Goal: Find specific page/section: Find specific page/section

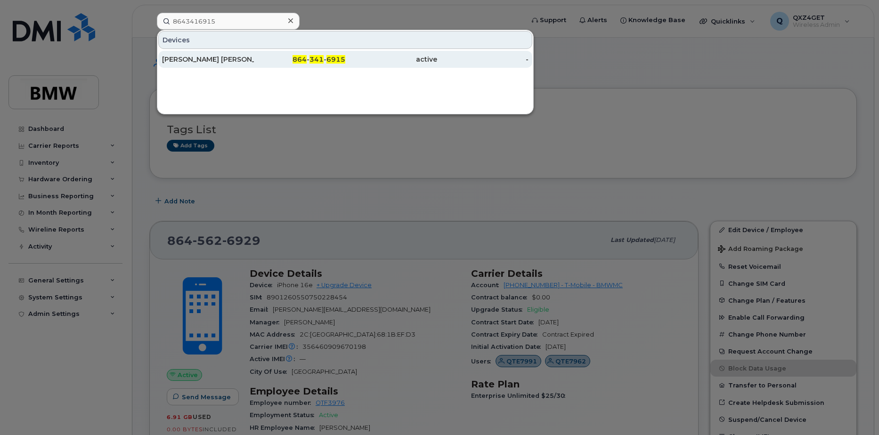
type input "8643416915"
click at [188, 61] on div "James Ryan King" at bounding box center [208, 59] width 92 height 9
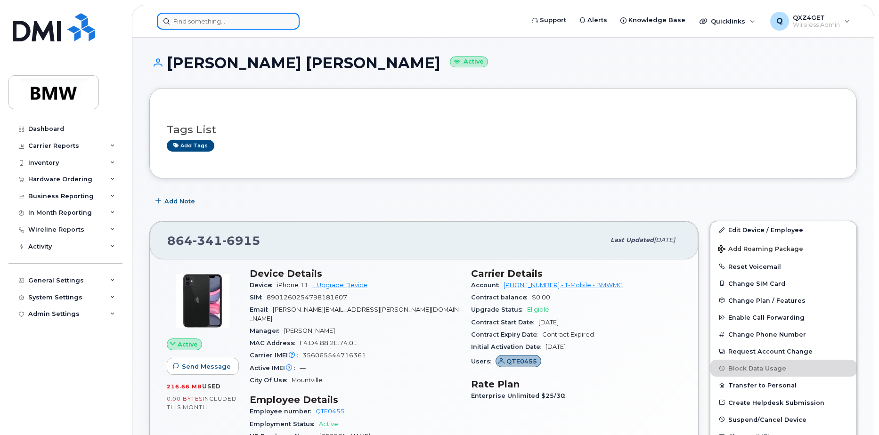
click at [198, 21] on input at bounding box center [228, 21] width 143 height 17
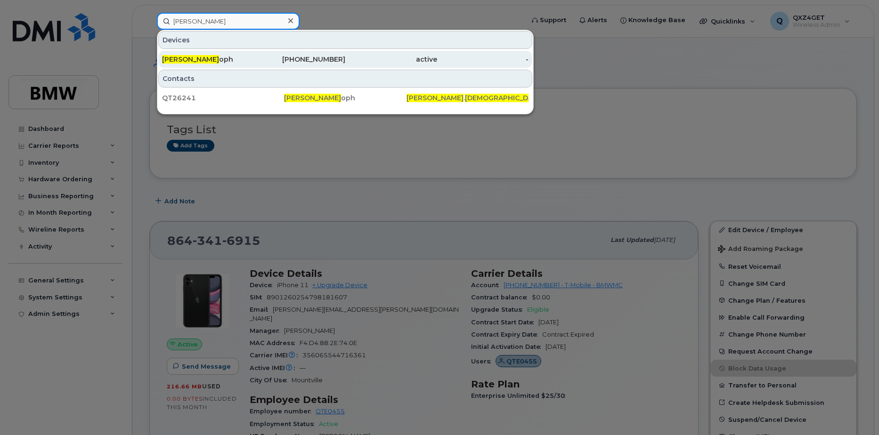
type input "tony christ"
click at [223, 59] on div "Tony Christ oph" at bounding box center [208, 59] width 92 height 9
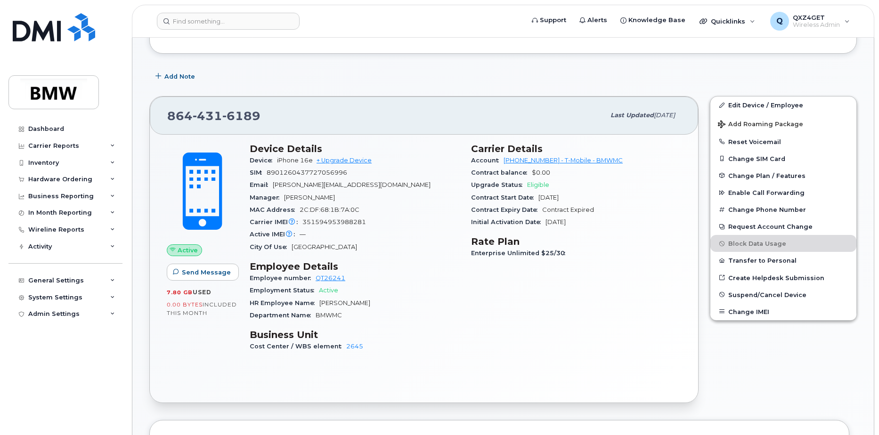
scroll to position [141, 0]
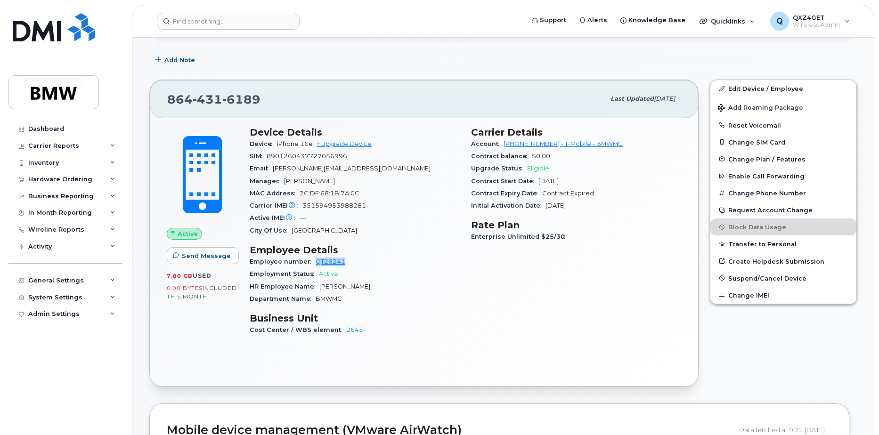
drag, startPoint x: 348, startPoint y: 262, endPoint x: 313, endPoint y: 262, distance: 35.3
click at [313, 262] on div "Employee number QT26241" at bounding box center [355, 262] width 210 height 12
copy link "QT26241"
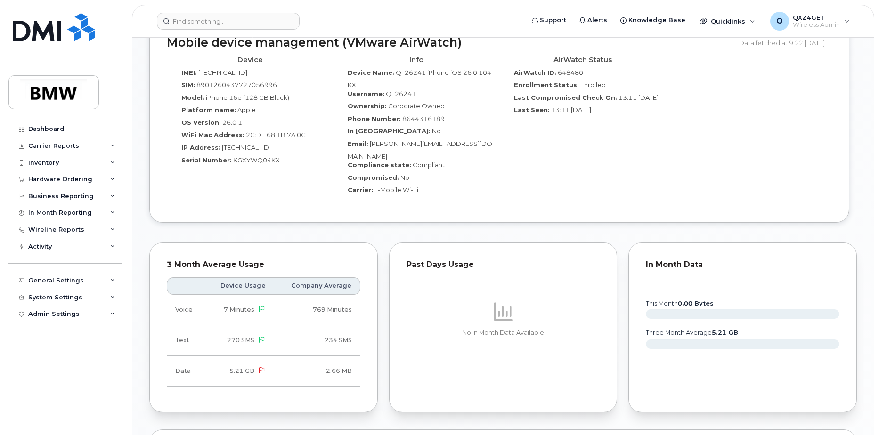
scroll to position [753, 0]
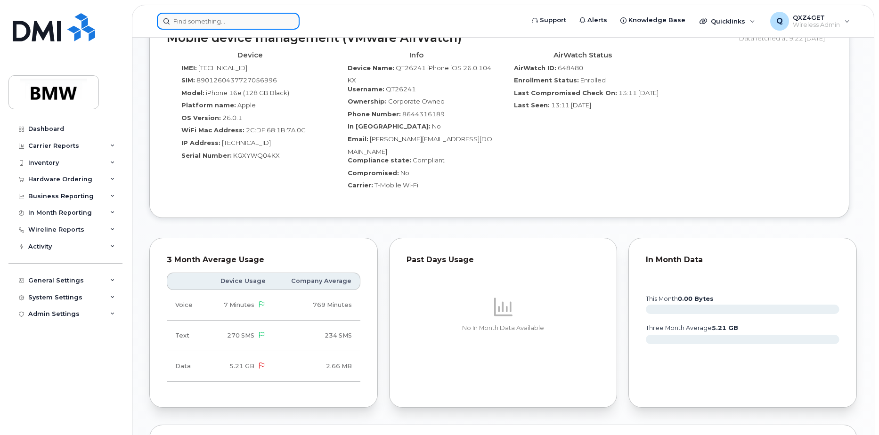
click at [206, 23] on input at bounding box center [228, 21] width 143 height 17
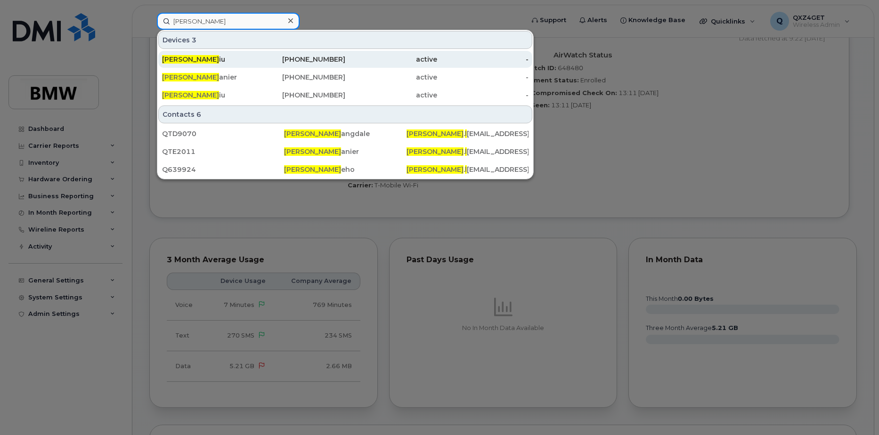
type input "andrew l"
click at [188, 63] on span "Andrew L" at bounding box center [190, 59] width 57 height 8
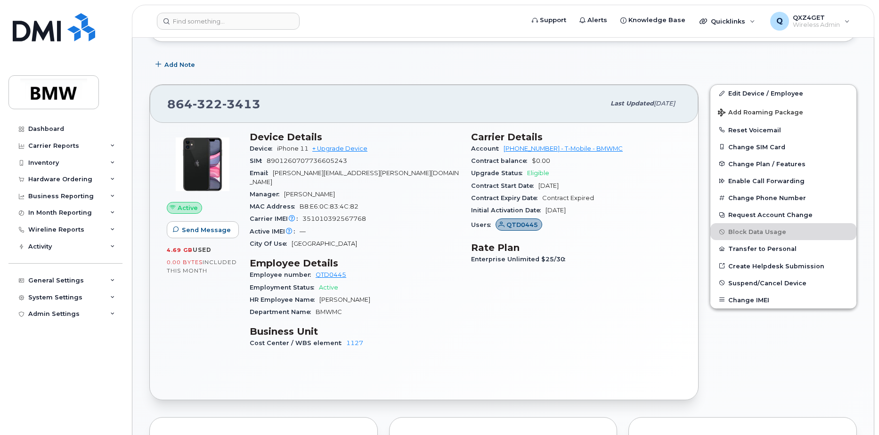
scroll to position [213, 0]
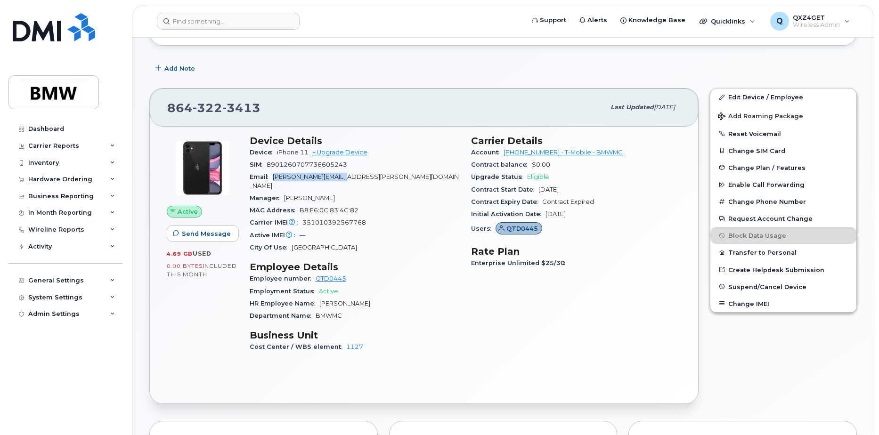
drag, startPoint x: 351, startPoint y: 178, endPoint x: 275, endPoint y: 178, distance: 76.3
click at [275, 178] on span "andrew.liu@bmwmc.com" at bounding box center [354, 181] width 209 height 16
copy span "andrew.liu@bmwmc.com"
click at [43, 297] on div "System Settings" at bounding box center [55, 298] width 54 height 8
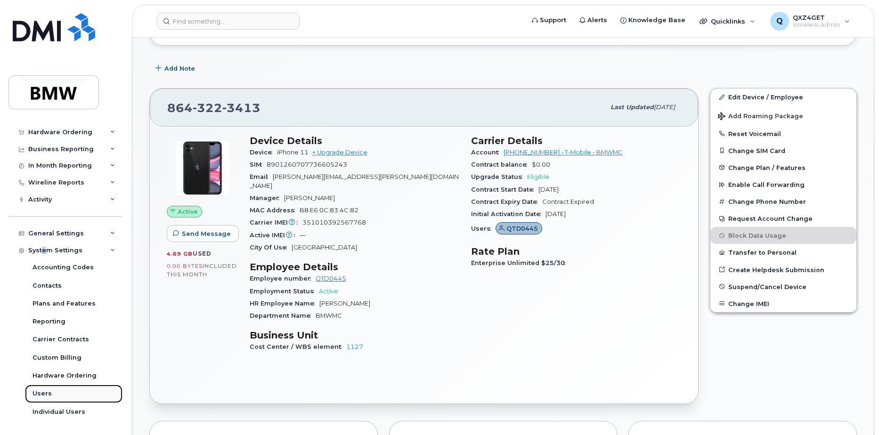
click at [45, 391] on div "Users" at bounding box center [41, 393] width 19 height 8
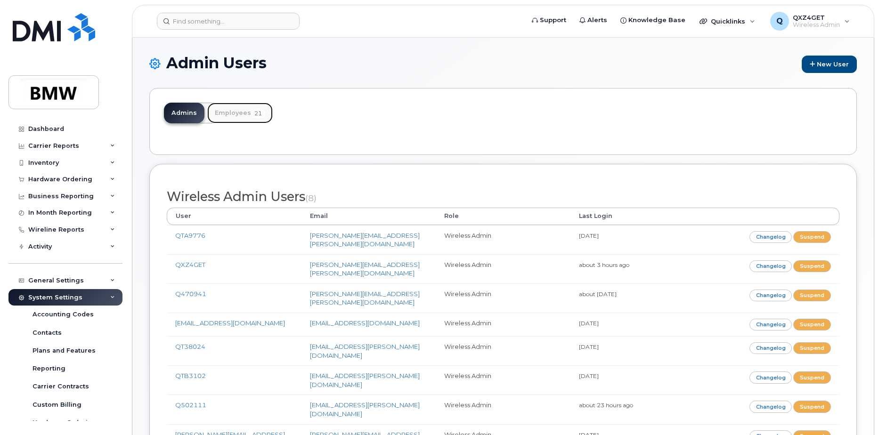
click at [245, 110] on link "Employees 21" at bounding box center [239, 113] width 65 height 21
